Goal: Navigation & Orientation: Find specific page/section

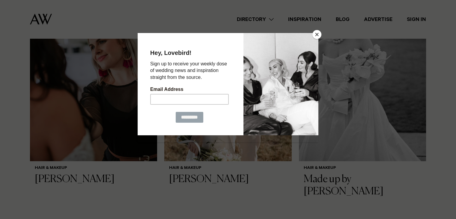
scroll to position [460, 0]
click at [317, 32] on button "Close" at bounding box center [316, 34] width 9 height 9
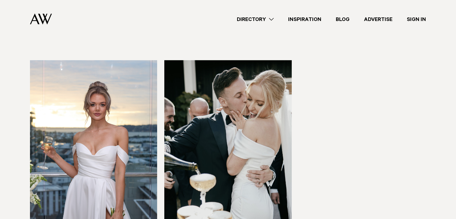
scroll to position [1522, 0]
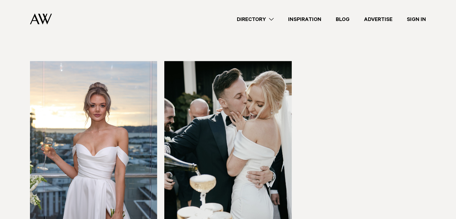
click at [223, 137] on img at bounding box center [227, 146] width 127 height 171
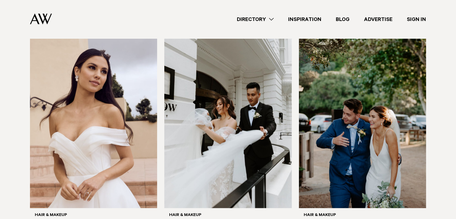
scroll to position [1313, 0]
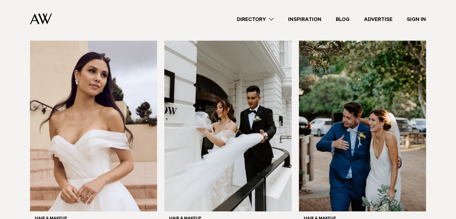
click at [298, 19] on link "Inspiration" at bounding box center [305, 19] width 48 height 8
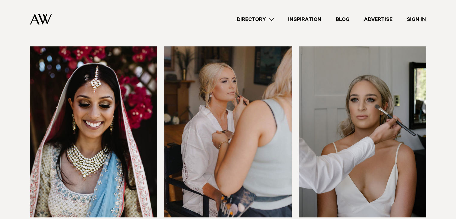
scroll to position [862, 0]
click at [103, 117] on img at bounding box center [93, 131] width 127 height 171
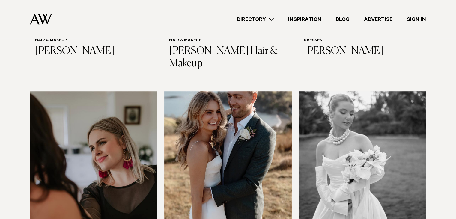
scroll to position [357, 0]
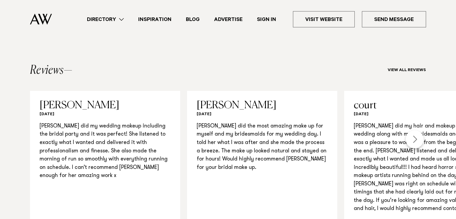
scroll to position [529, 0]
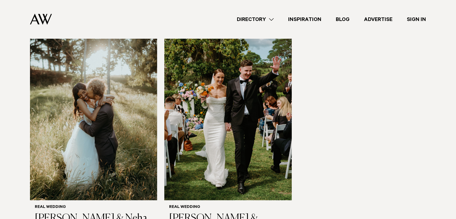
scroll to position [849, 0]
